Goal: Check status: Check status

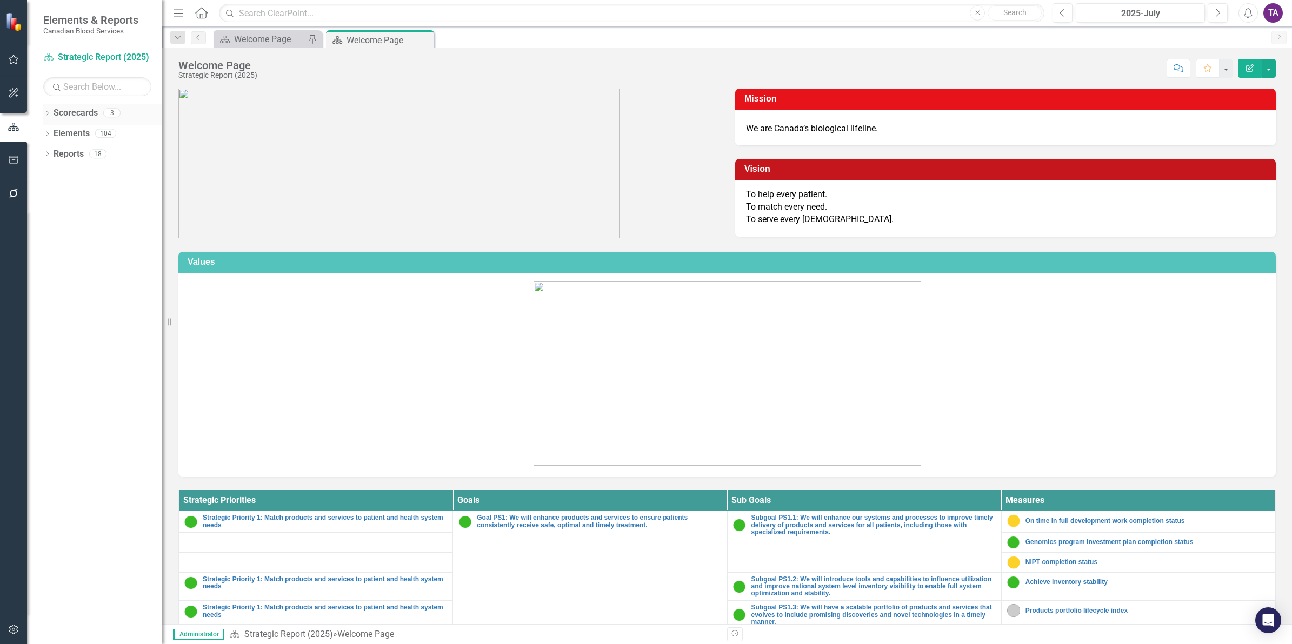
click at [79, 113] on link "Scorecards" at bounding box center [76, 113] width 44 height 12
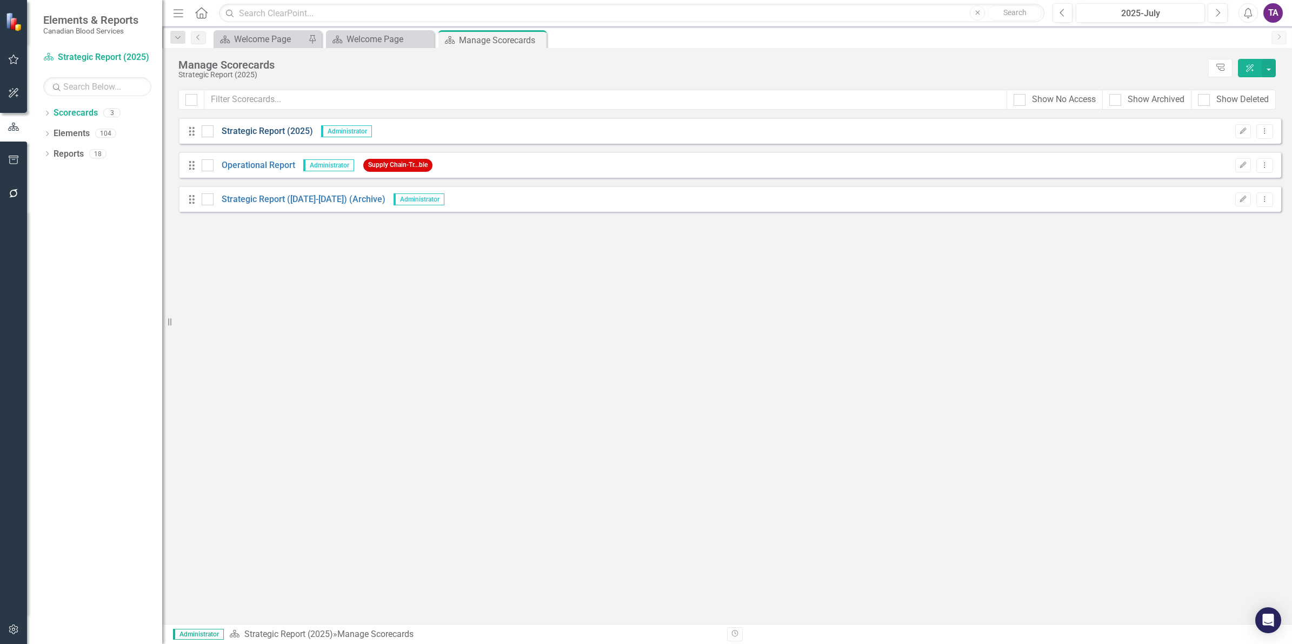
click at [268, 132] on link "Strategic Report (2025)" at bounding box center [262, 131] width 99 height 12
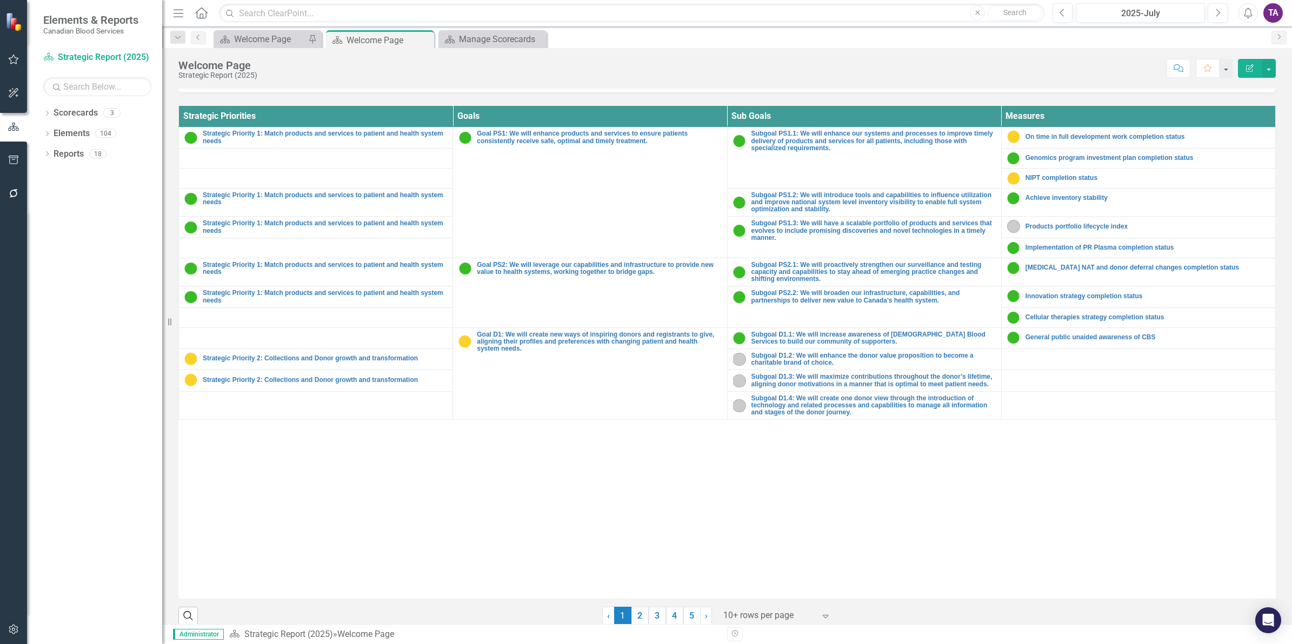
scroll to position [396, 0]
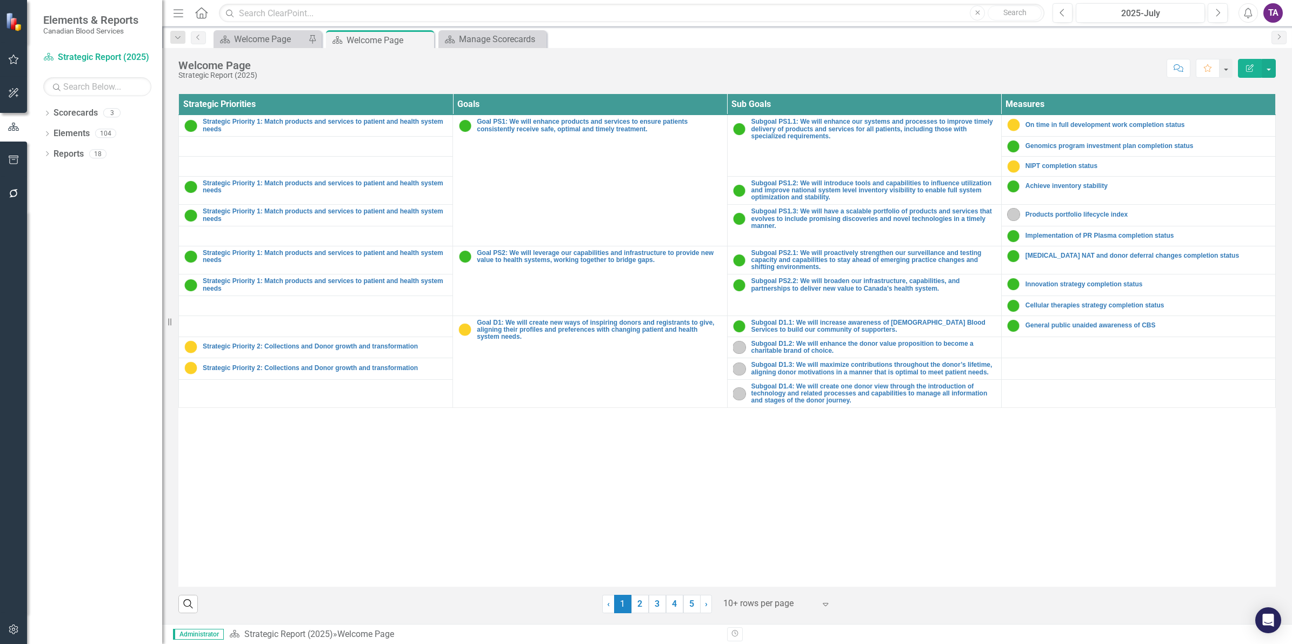
click at [750, 609] on div at bounding box center [769, 604] width 92 height 15
click at [754, 587] on div "Display All Rows" at bounding box center [776, 585] width 102 height 12
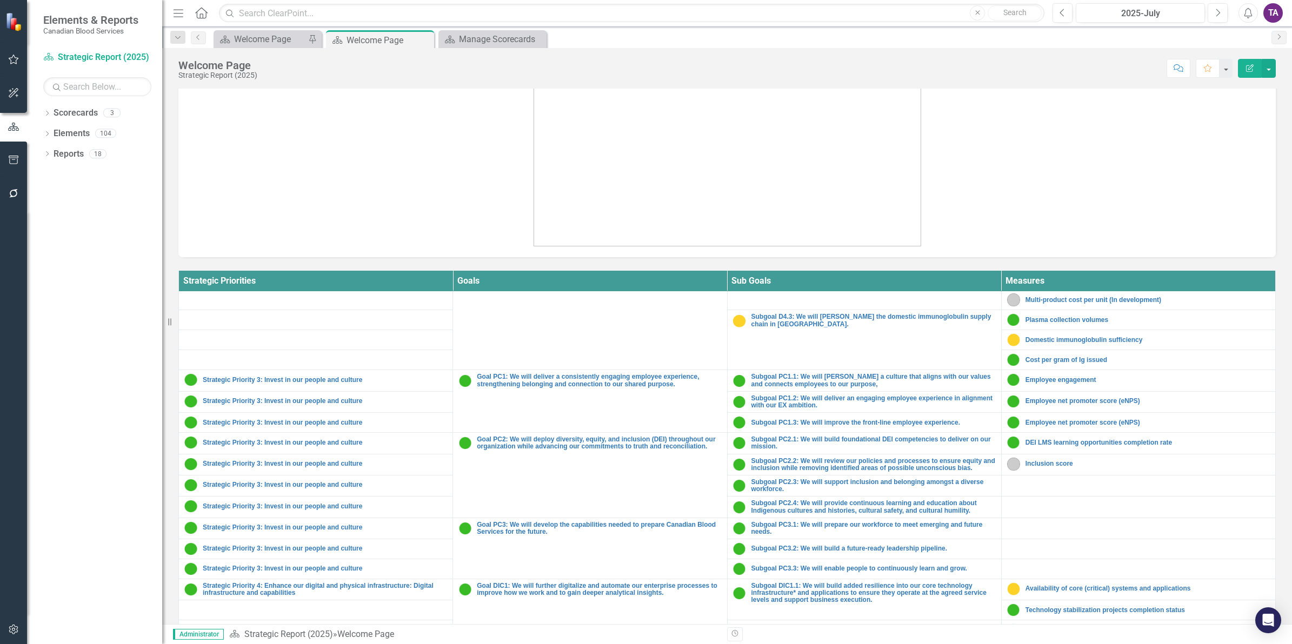
scroll to position [540, 0]
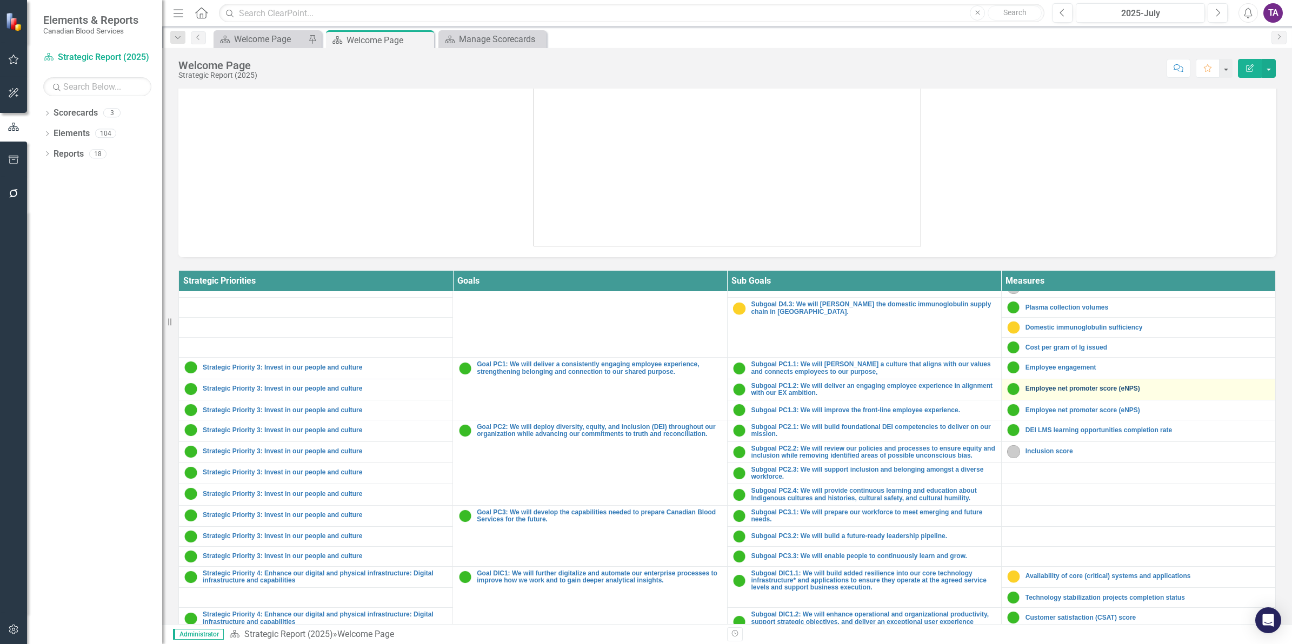
click at [1057, 392] on link "Employee net promoter score (eNPS)" at bounding box center [1147, 388] width 244 height 7
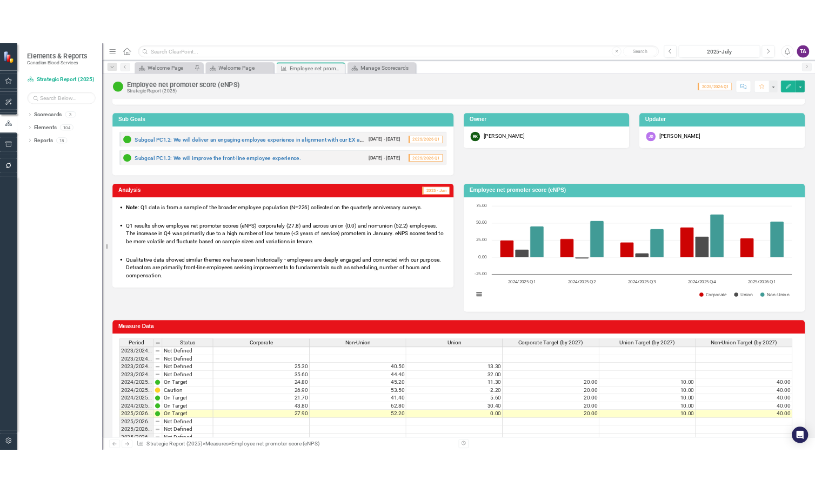
scroll to position [68, 0]
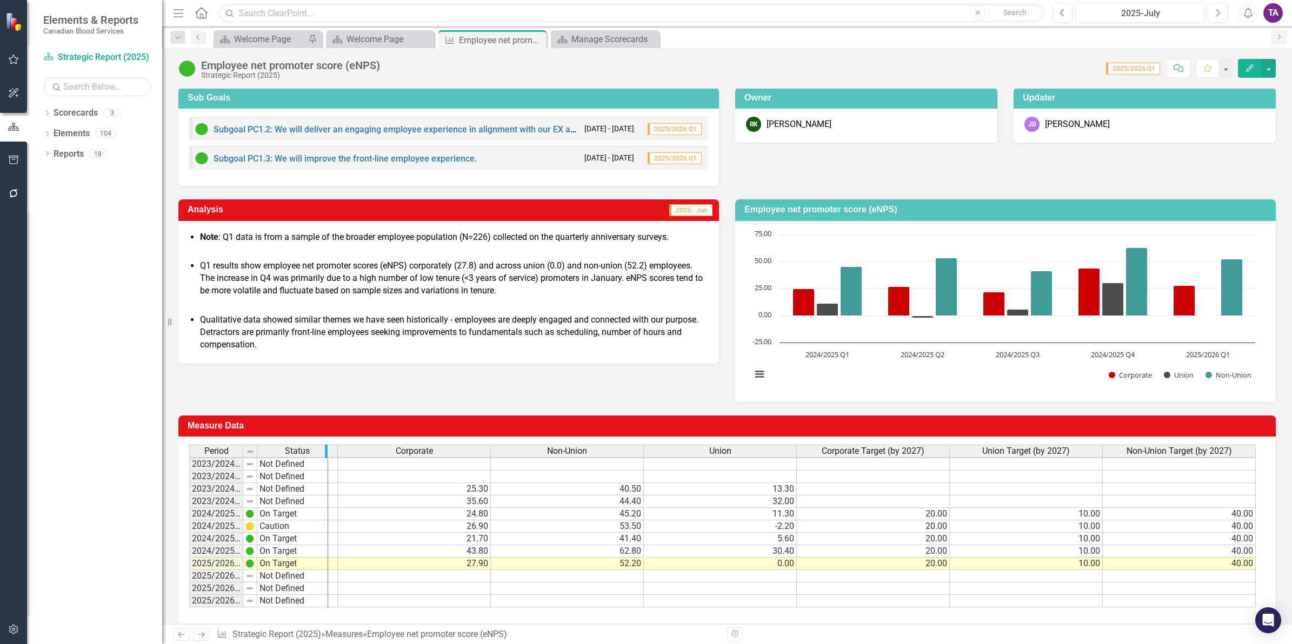
drag, startPoint x: 256, startPoint y: 452, endPoint x: 327, endPoint y: 452, distance: 71.3
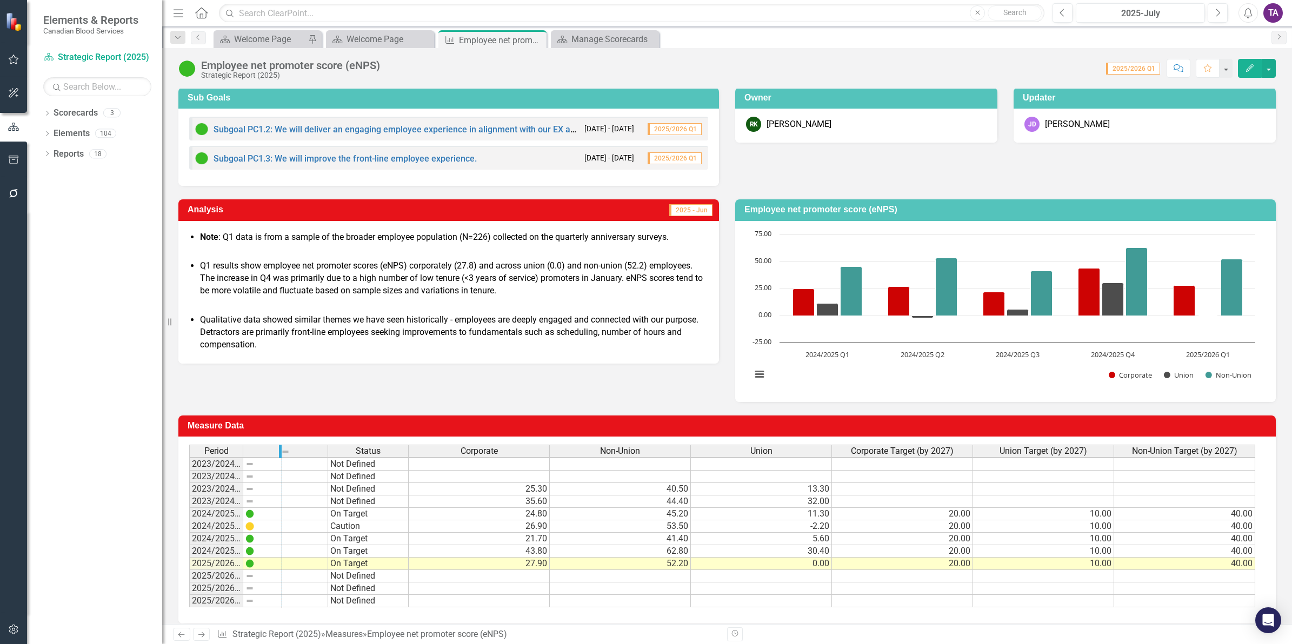
drag, startPoint x: 241, startPoint y: 451, endPoint x: 317, endPoint y: 457, distance: 76.4
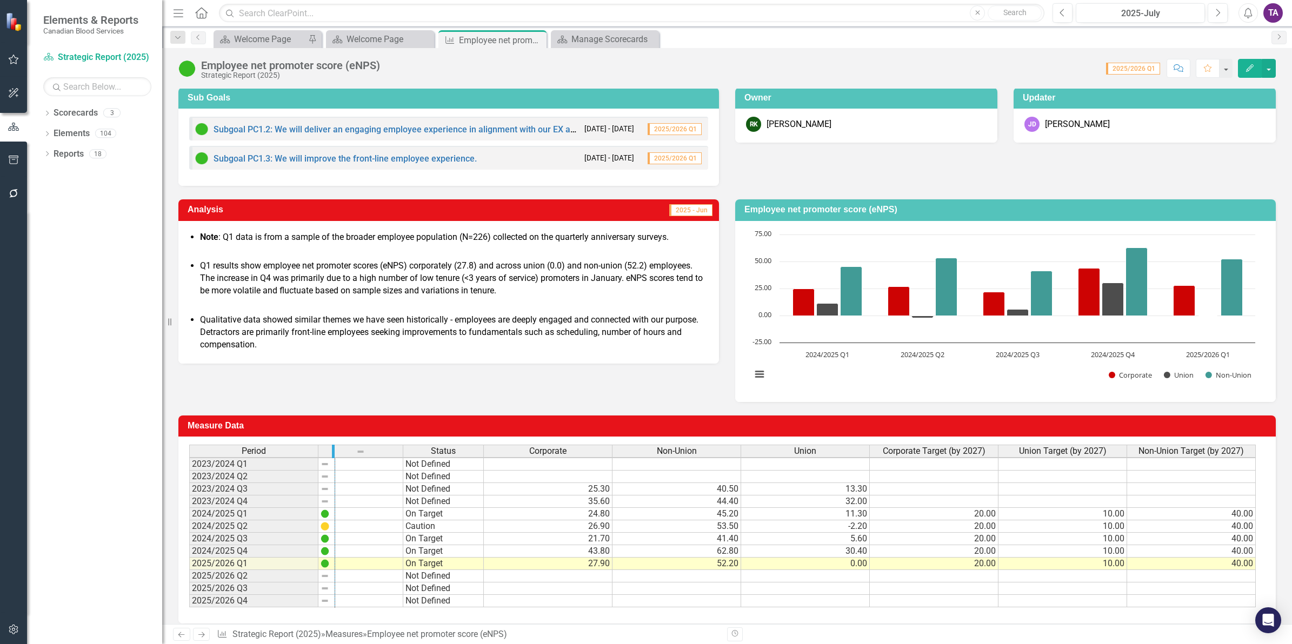
drag, startPoint x: 401, startPoint y: 454, endPoint x: 333, endPoint y: 462, distance: 68.0
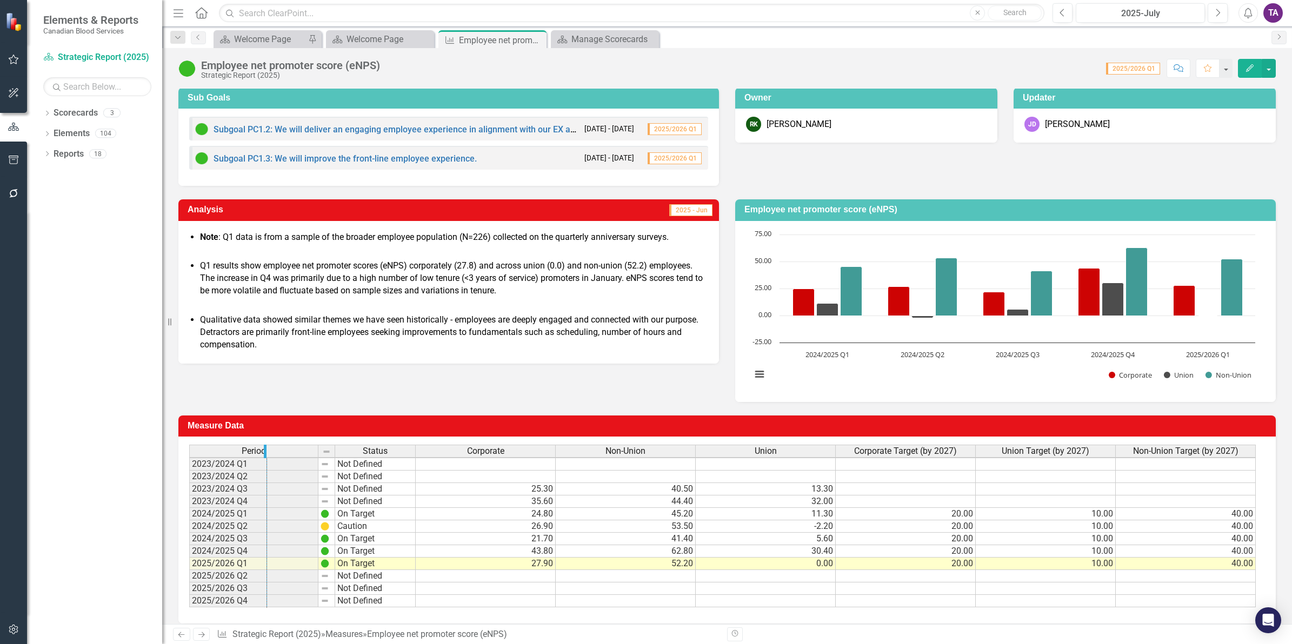
drag, startPoint x: 316, startPoint y: 452, endPoint x: 265, endPoint y: 452, distance: 50.8
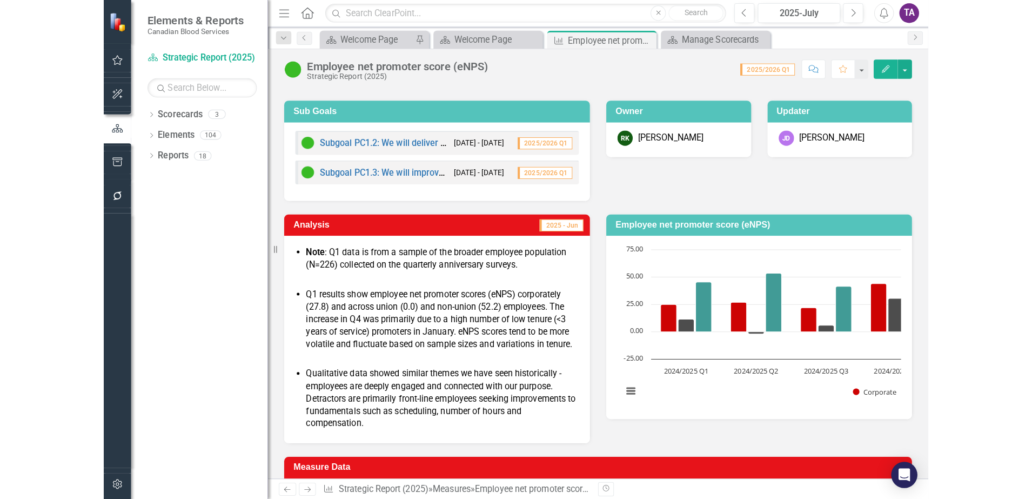
scroll to position [0, 0]
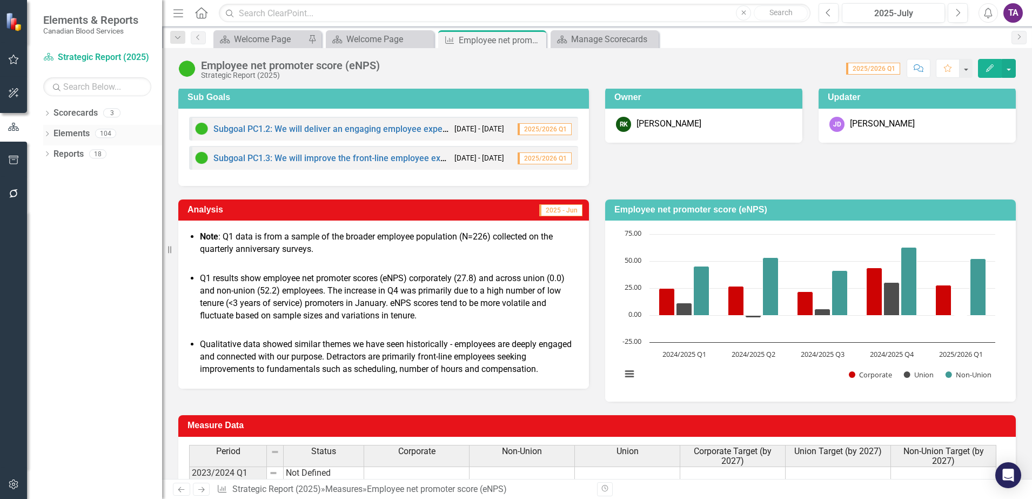
click at [78, 135] on link "Elements" at bounding box center [72, 134] width 36 height 12
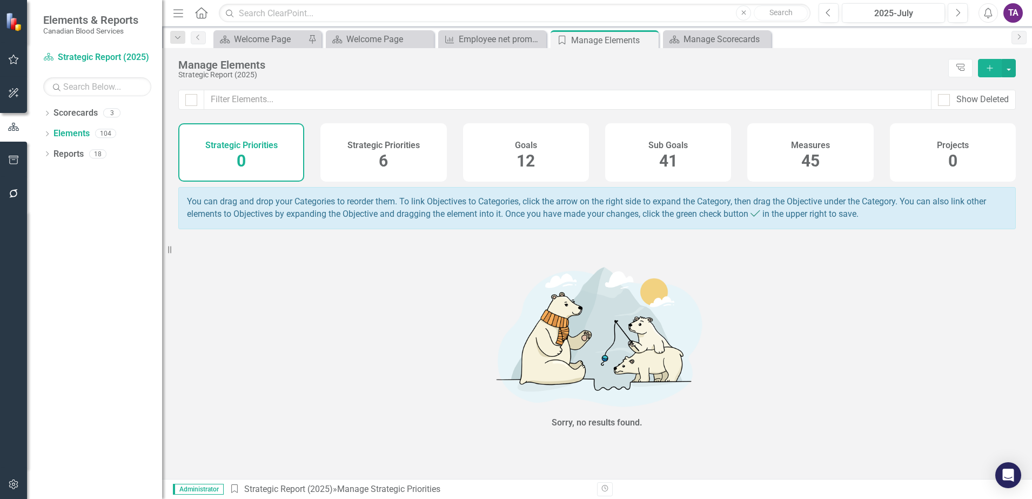
click at [806, 165] on span "45" at bounding box center [811, 160] width 18 height 19
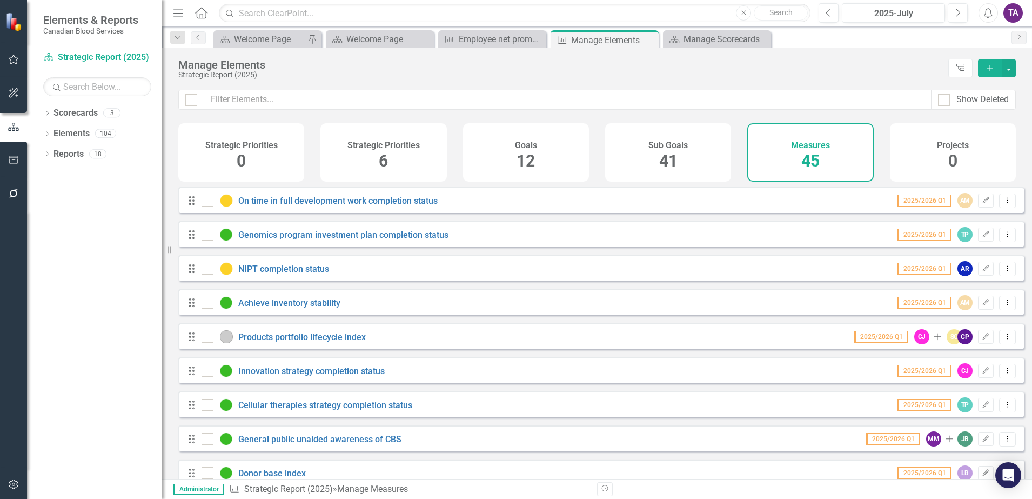
checkbox input "false"
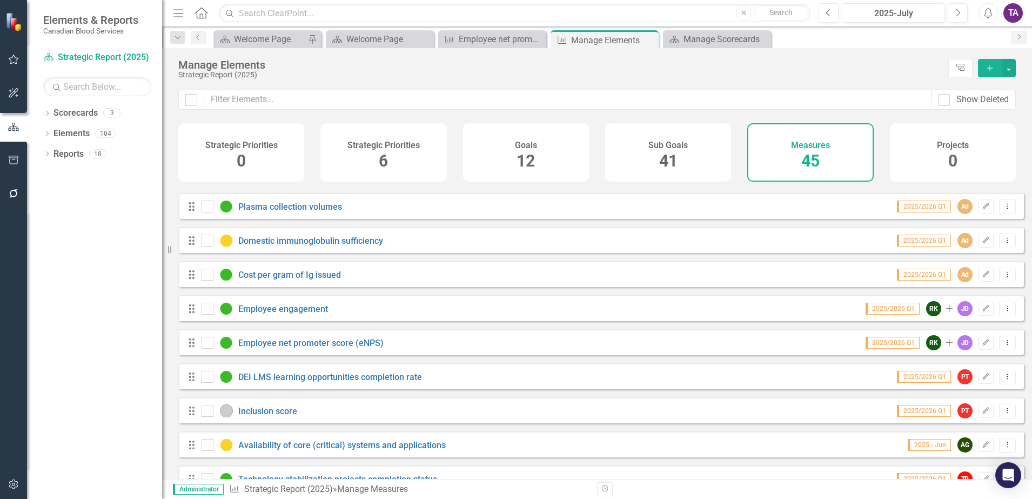
scroll to position [608, 0]
click at [289, 313] on link "Employee engagement" at bounding box center [283, 308] width 90 height 10
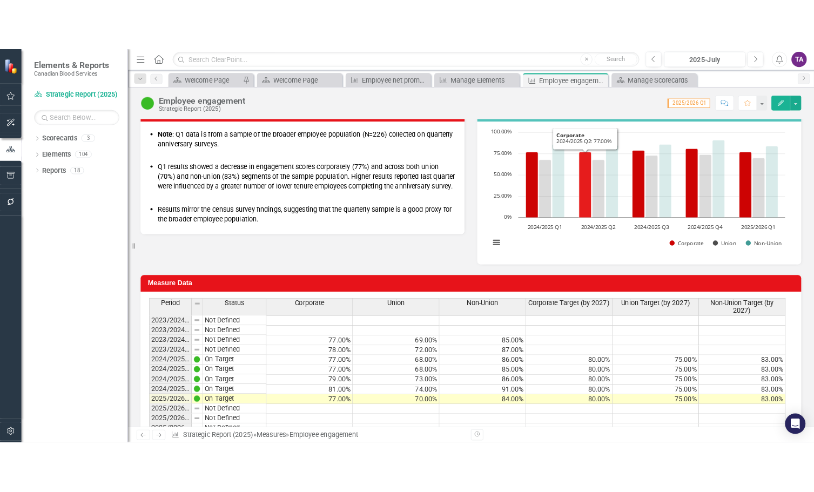
scroll to position [202, 0]
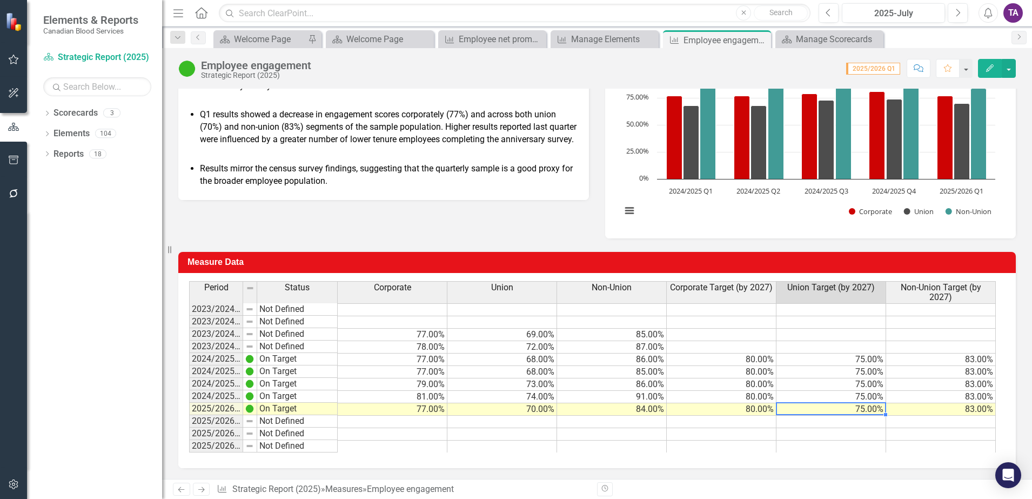
click at [853, 411] on td "75.00%" at bounding box center [832, 409] width 110 height 12
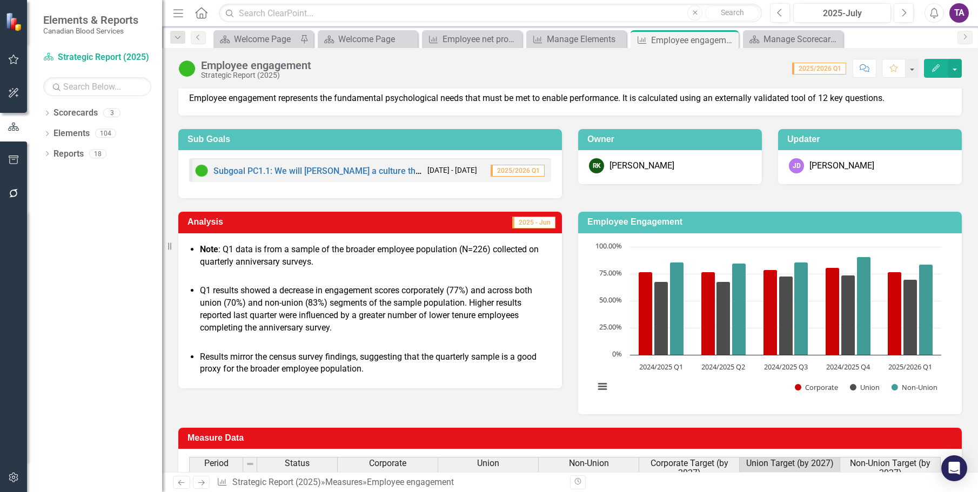
scroll to position [0, 0]
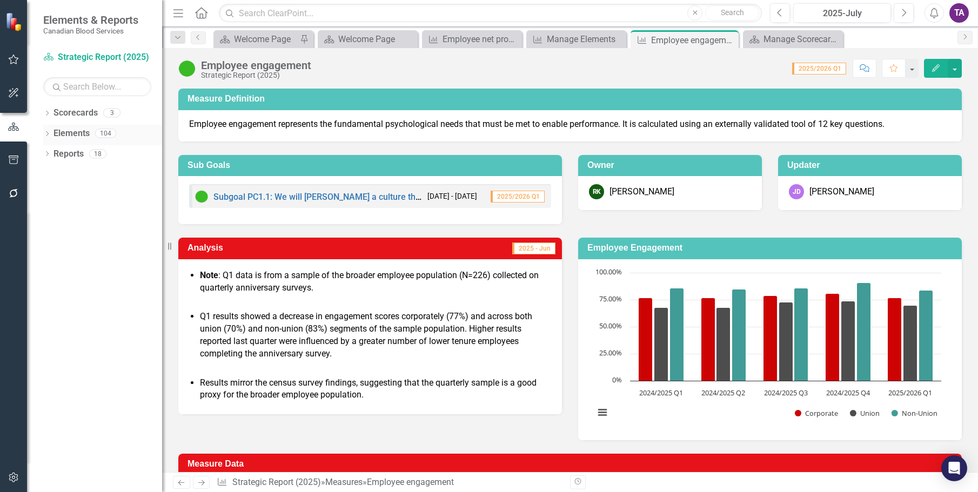
click at [74, 132] on link "Elements" at bounding box center [72, 134] width 36 height 12
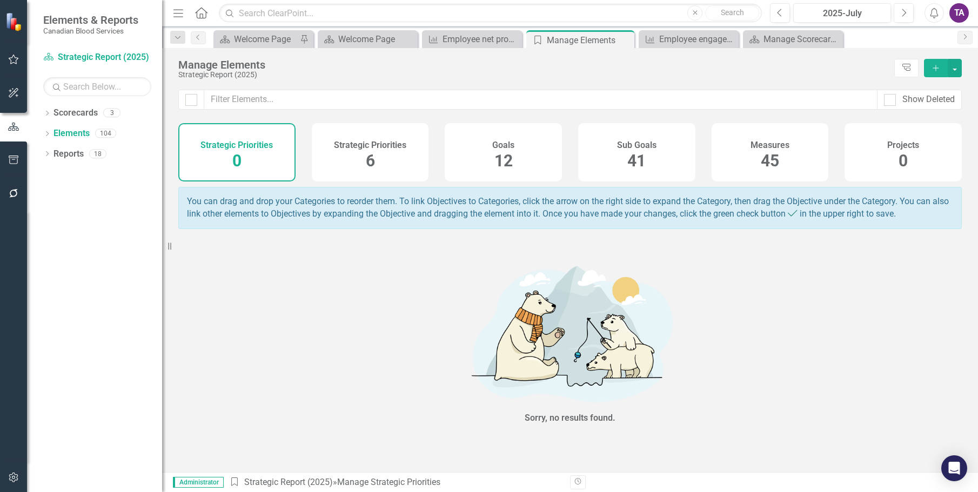
click at [757, 142] on h4 "Measures" at bounding box center [770, 146] width 39 height 10
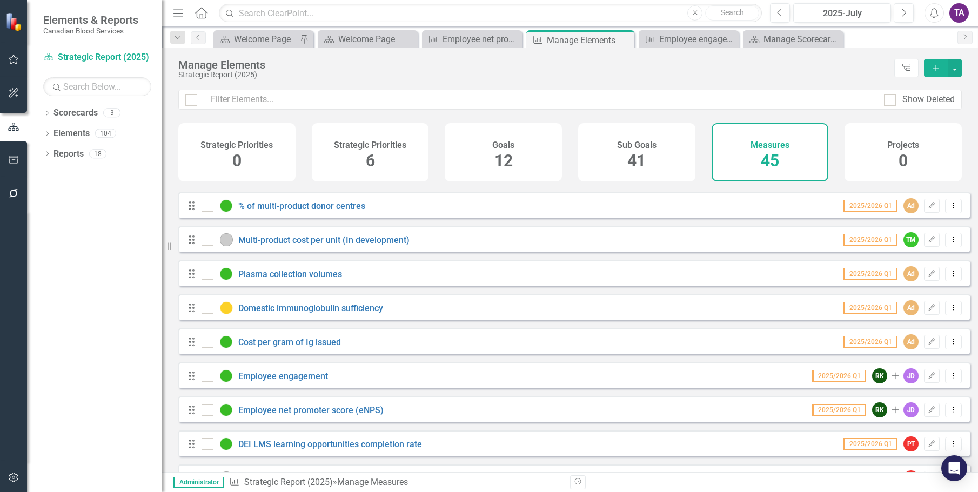
scroll to position [540, 0]
click at [295, 413] on link "Employee net promoter score (eNPS)" at bounding box center [310, 409] width 145 height 10
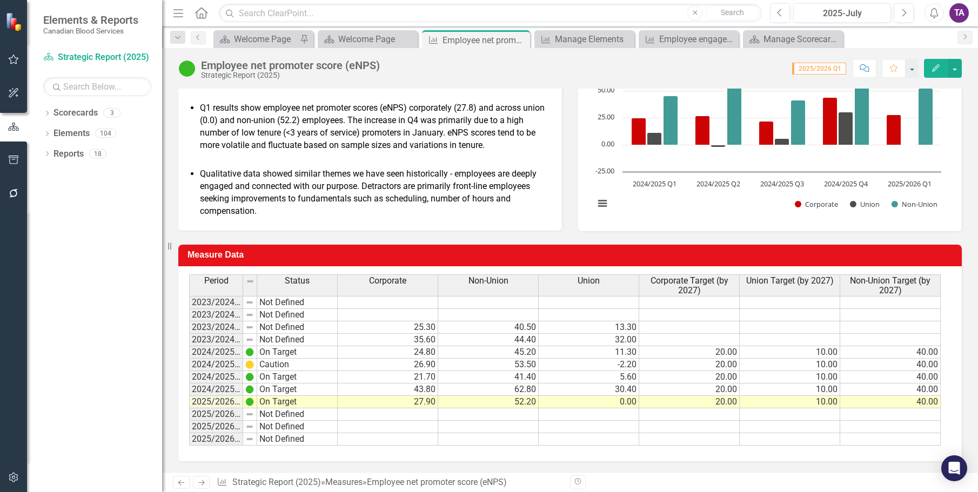
scroll to position [258, 0]
